Goal: Subscribe to service/newsletter

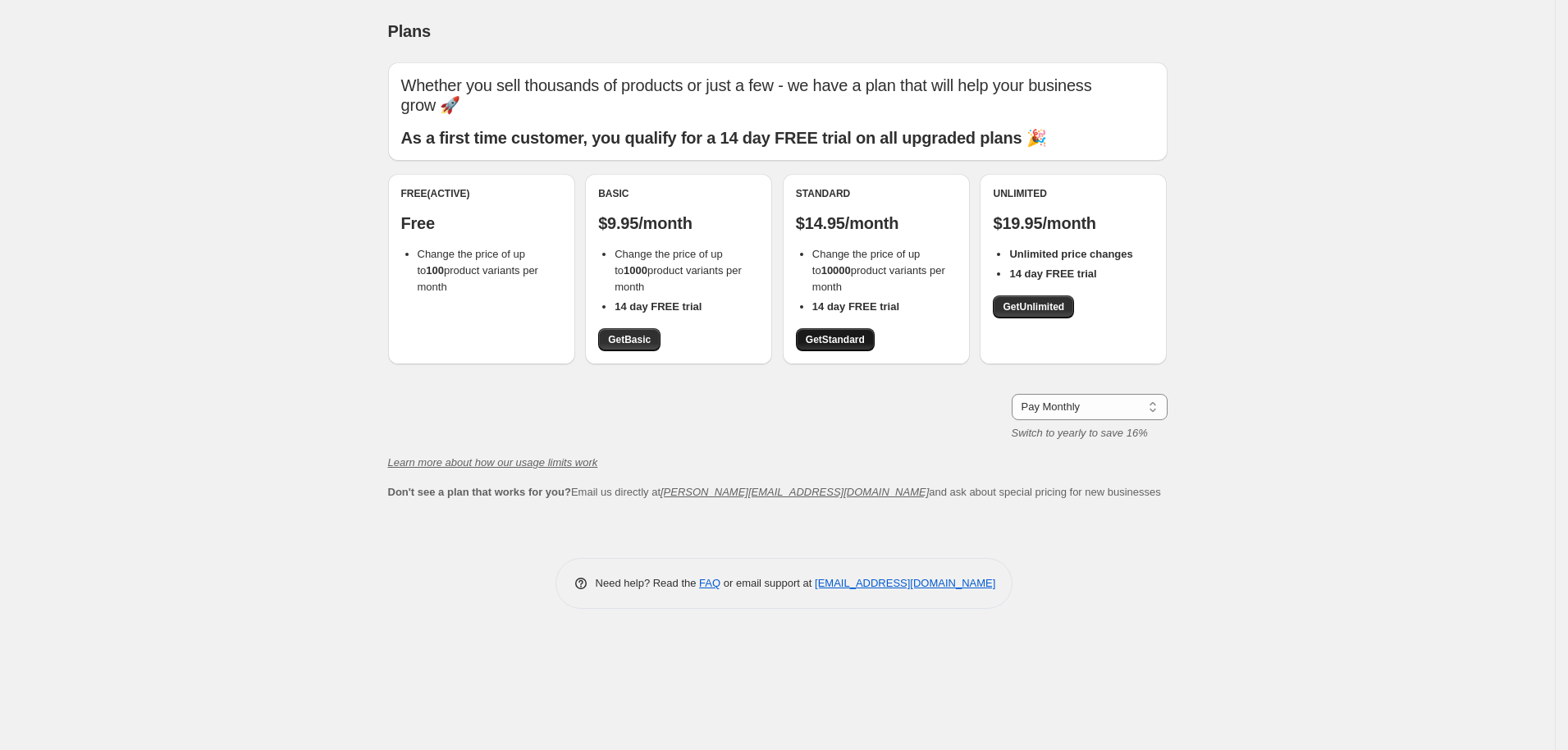
click at [823, 344] on span "Get Standard" at bounding box center [834, 339] width 59 height 13
